Goal: Task Accomplishment & Management: Use online tool/utility

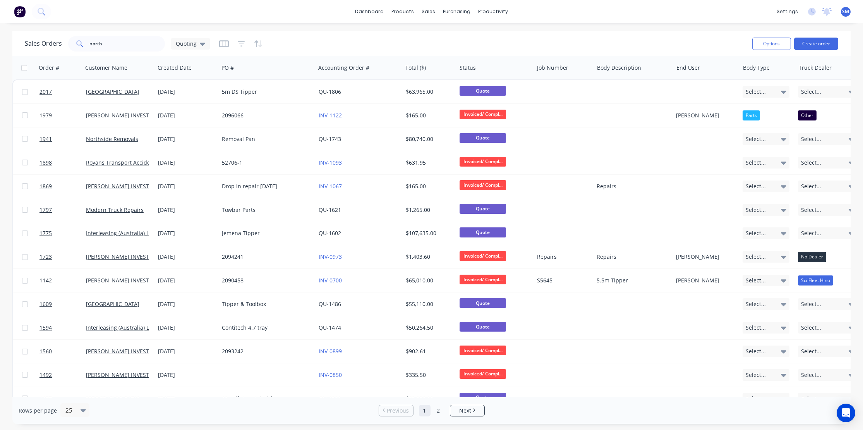
drag, startPoint x: 355, startPoint y: 48, endPoint x: 369, endPoint y: 50, distance: 13.7
click at [355, 48] on div "Sales Orders north Quoting" at bounding box center [385, 43] width 721 height 19
click at [449, 36] on div "Sales Orders" at bounding box center [457, 37] width 32 height 7
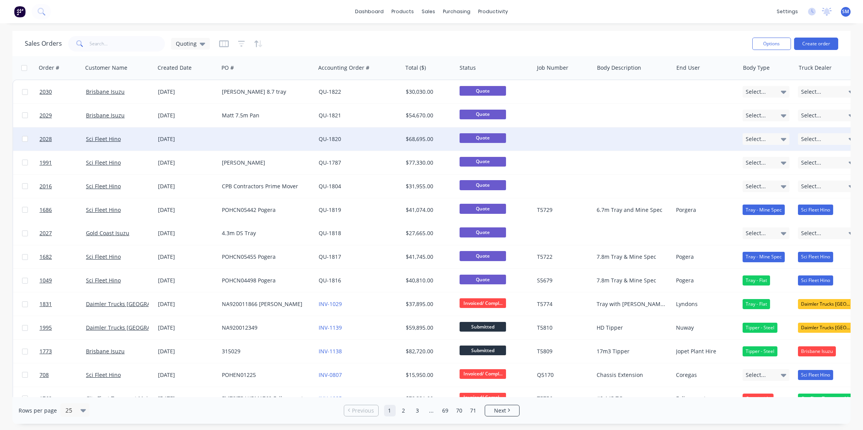
click at [234, 137] on div at bounding box center [267, 138] width 96 height 23
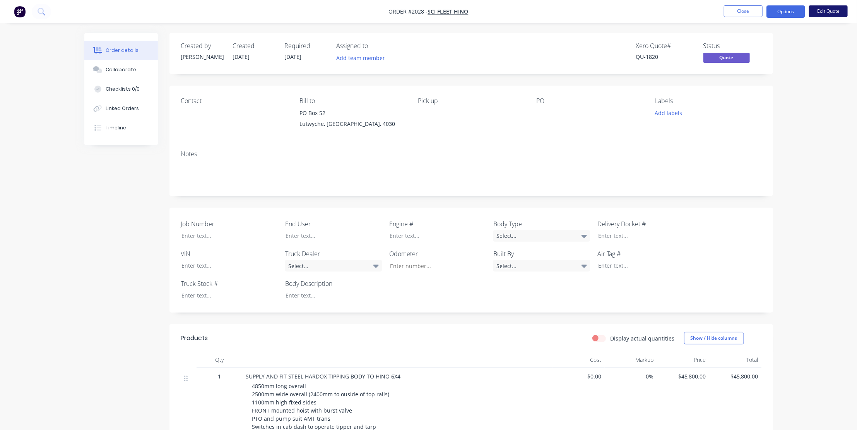
click at [833, 11] on button "Edit Quote" at bounding box center [828, 11] width 39 height 12
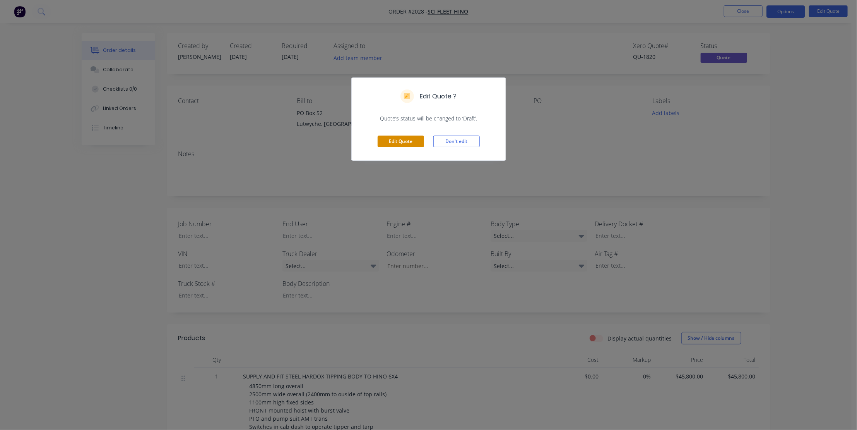
click at [401, 139] on button "Edit Quote" at bounding box center [401, 141] width 46 height 12
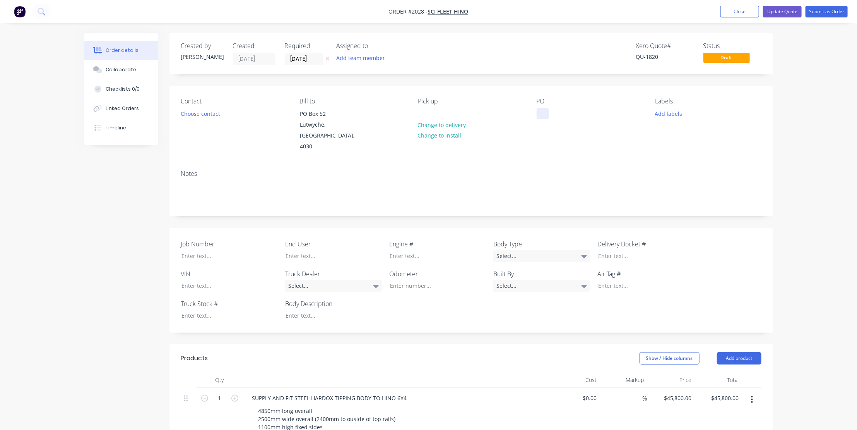
click at [542, 116] on div at bounding box center [543, 113] width 12 height 11
click at [786, 10] on button "Update Quote" at bounding box center [782, 12] width 39 height 12
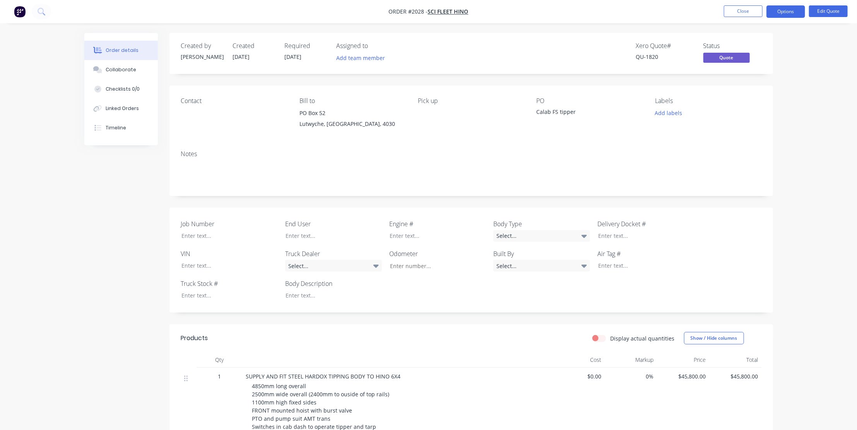
drag, startPoint x: 819, startPoint y: 133, endPoint x: 796, endPoint y: 3, distance: 132.3
click at [817, 122] on div "Order details Collaborate Checklists 0/0 Linked Orders Timeline Order details C…" at bounding box center [428, 411] width 857 height 822
click at [738, 7] on button "Close" at bounding box center [743, 11] width 39 height 12
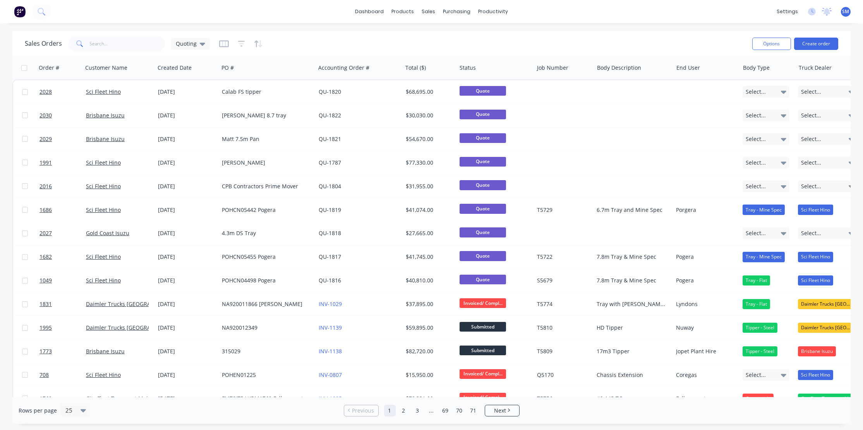
click at [630, 39] on div "Sales Orders Quoting" at bounding box center [385, 43] width 721 height 19
click at [499, 39] on div "Sales Orders Quoting" at bounding box center [385, 43] width 721 height 19
click at [622, 42] on div "Sales Orders Quoting" at bounding box center [385, 43] width 721 height 19
click at [375, 38] on div "Sales Orders Quoting" at bounding box center [385, 43] width 721 height 19
click at [418, 39] on div "Sales Orders Quoting" at bounding box center [385, 43] width 721 height 19
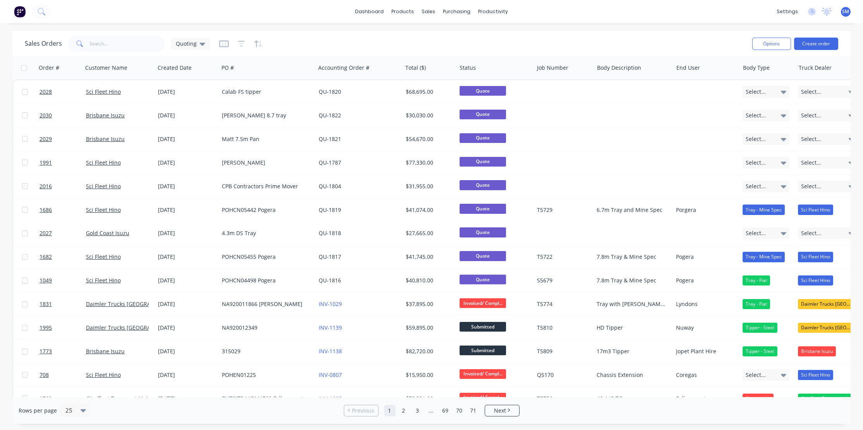
click at [239, 12] on div "dashboard products sales purchasing productivity dashboard products Product Cat…" at bounding box center [431, 11] width 863 height 23
